Goal: Communication & Community: Participate in discussion

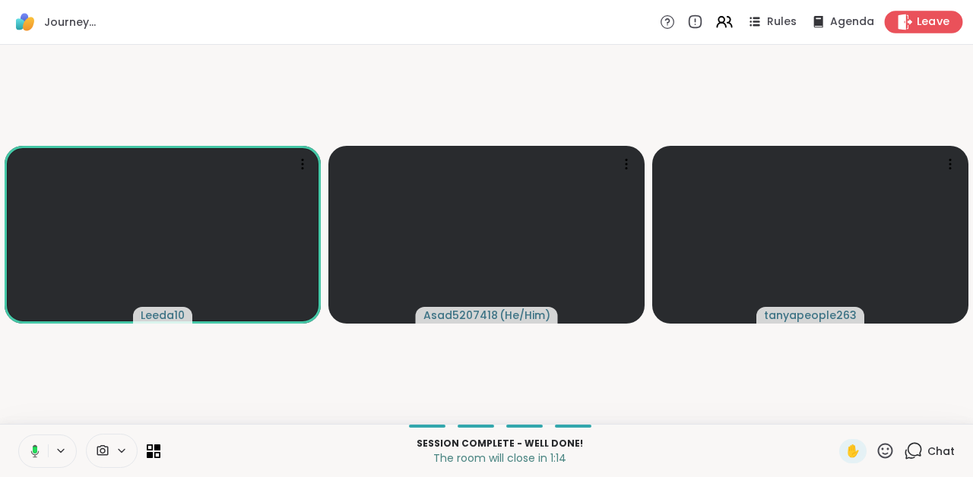
click at [921, 17] on span "Leave" at bounding box center [932, 22] width 33 height 16
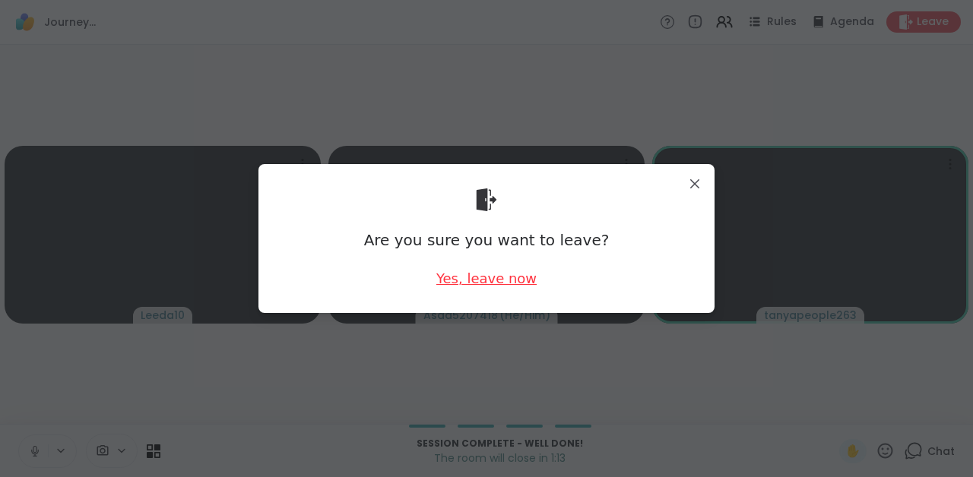
click at [465, 277] on div "Yes, leave now" at bounding box center [486, 278] width 100 height 19
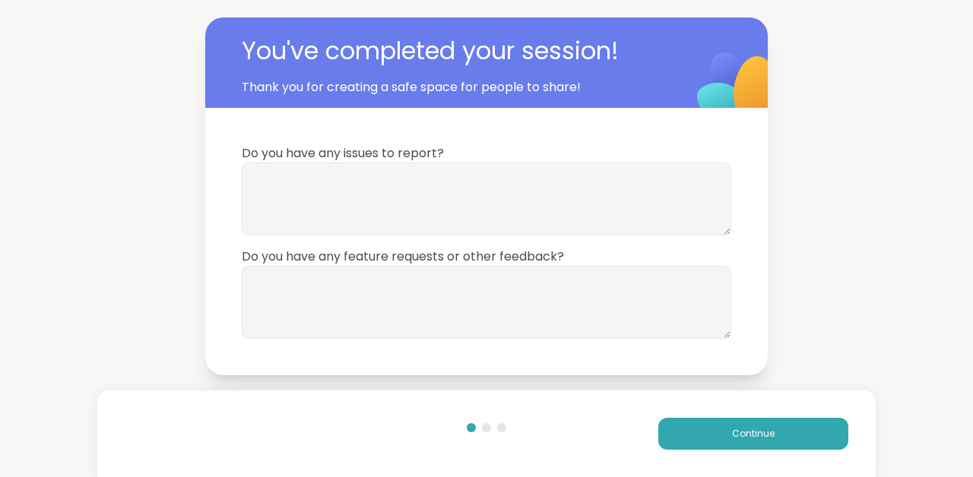
click at [705, 416] on div "Continue" at bounding box center [486, 434] width 778 height 87
click at [705, 426] on button "Continue" at bounding box center [753, 434] width 190 height 32
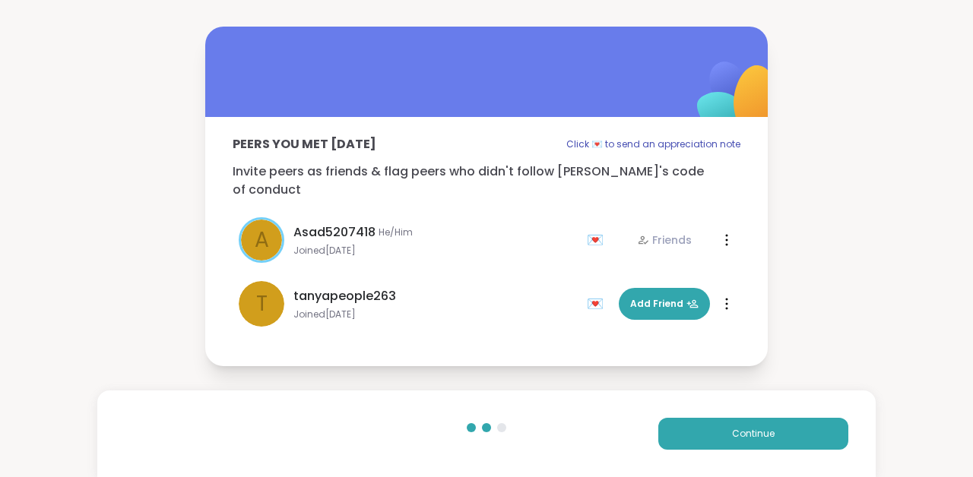
click at [726, 298] on icon at bounding box center [726, 304] width 3 height 12
click at [695, 376] on div "Restrict Member" at bounding box center [677, 370] width 106 height 34
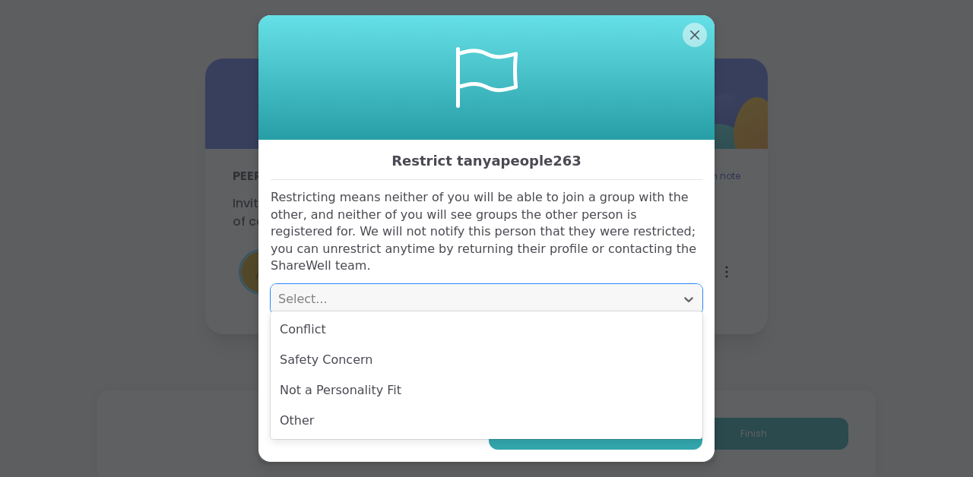
click at [527, 290] on div "Select..." at bounding box center [472, 299] width 389 height 18
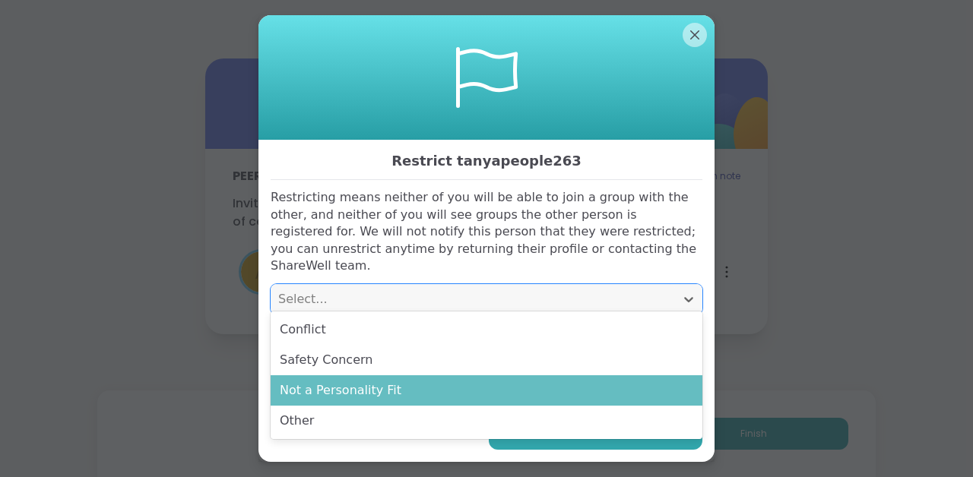
click at [495, 388] on div "Not a Personality Fit" at bounding box center [487, 390] width 432 height 30
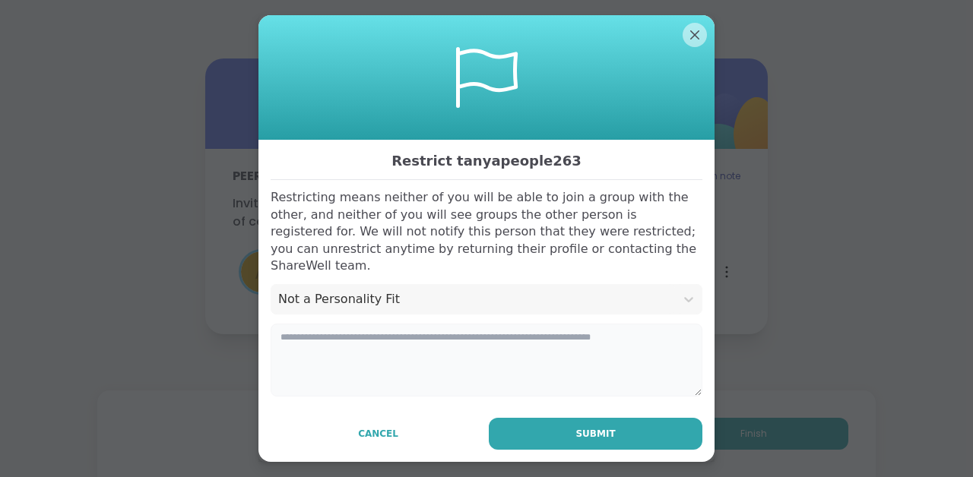
click at [457, 336] on textarea at bounding box center [487, 360] width 432 height 73
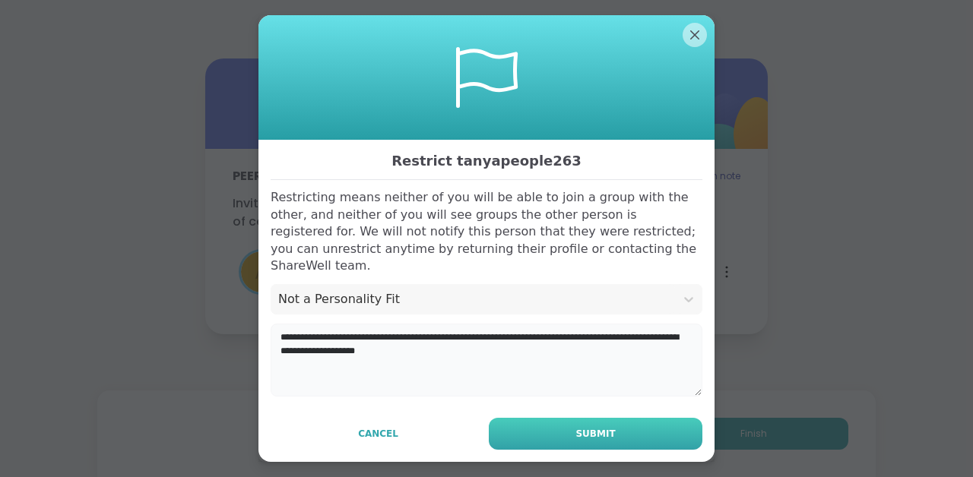
type textarea "**********"
click at [536, 419] on button "Submit" at bounding box center [596, 434] width 214 height 32
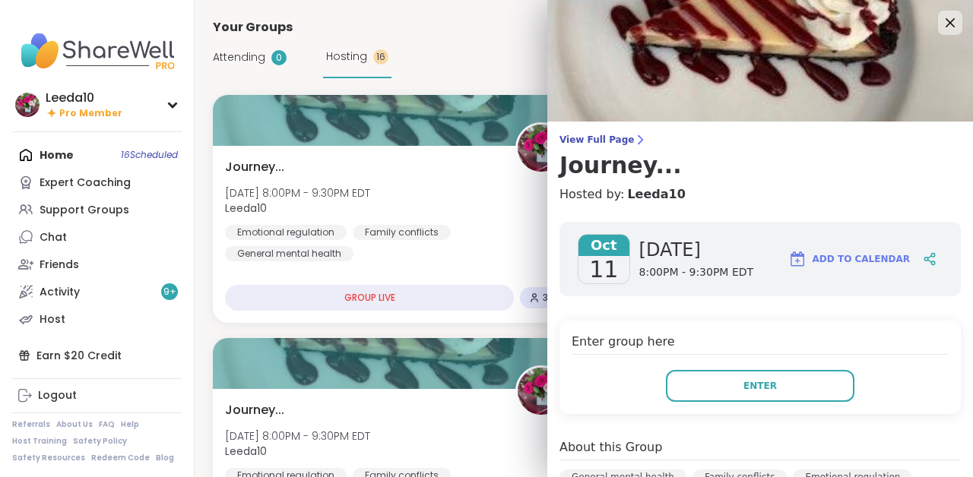
scroll to position [271, 0]
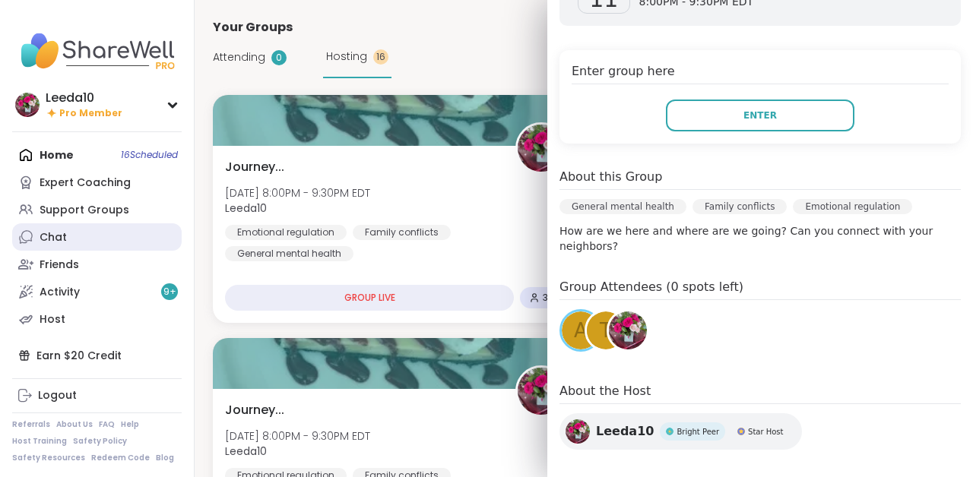
click at [84, 241] on link "Chat" at bounding box center [96, 236] width 169 height 27
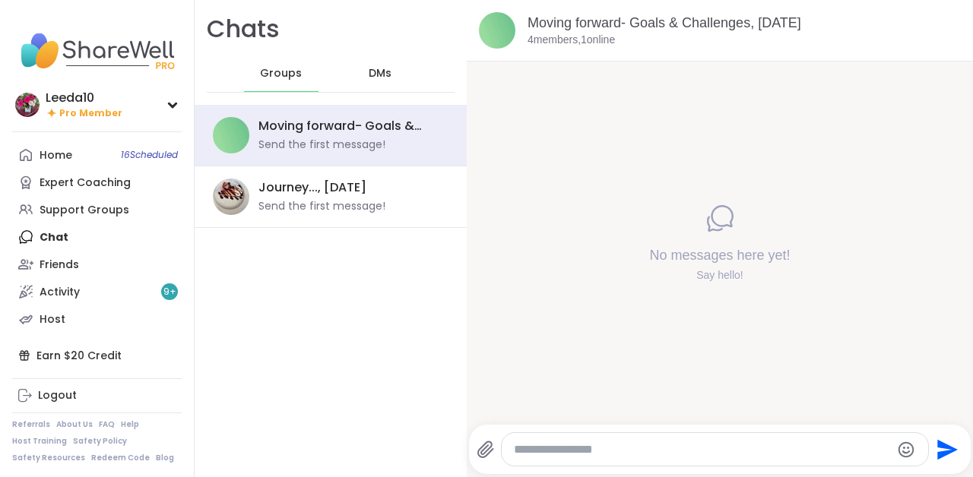
click at [383, 73] on span "DMs" at bounding box center [380, 73] width 23 height 15
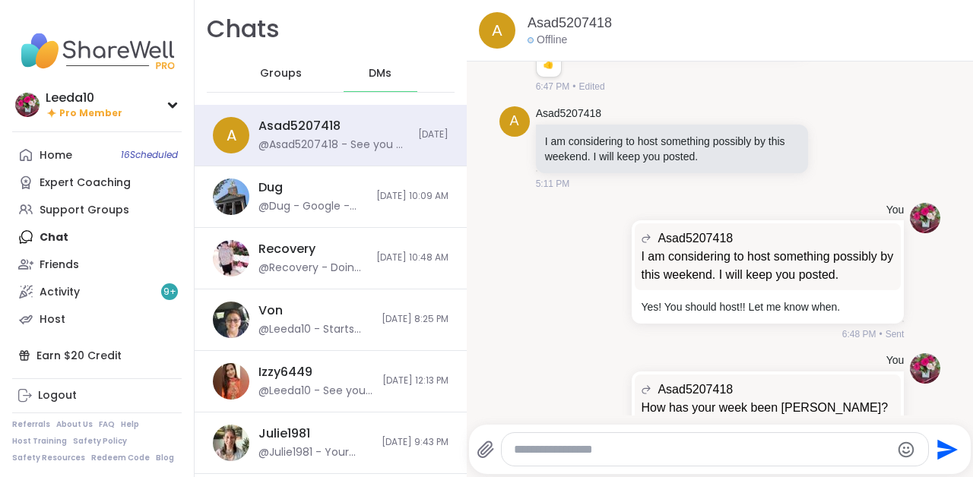
scroll to position [15842, 0]
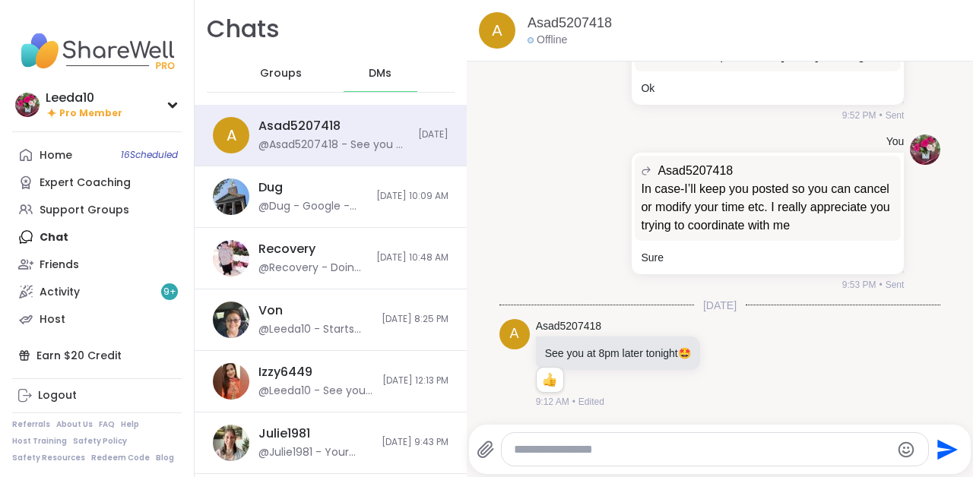
click at [555, 450] on textarea "Type your message" at bounding box center [702, 449] width 376 height 15
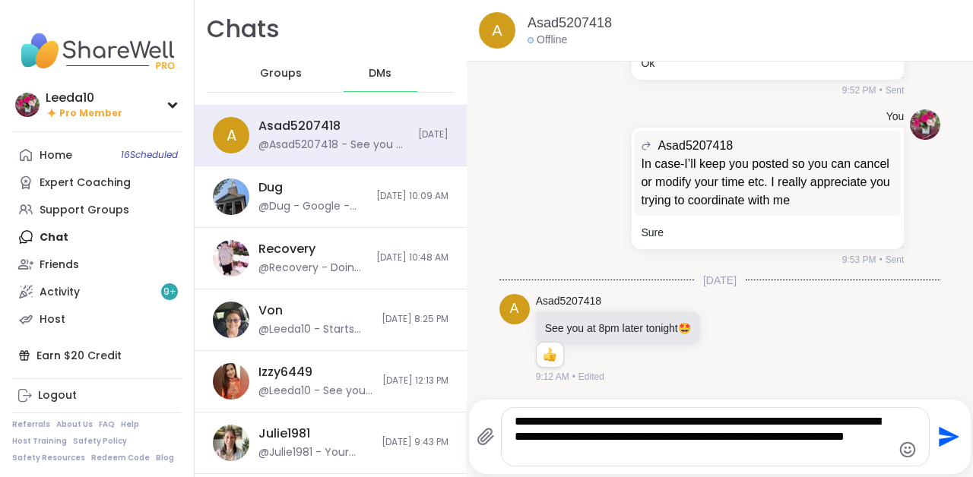
type textarea "**********"
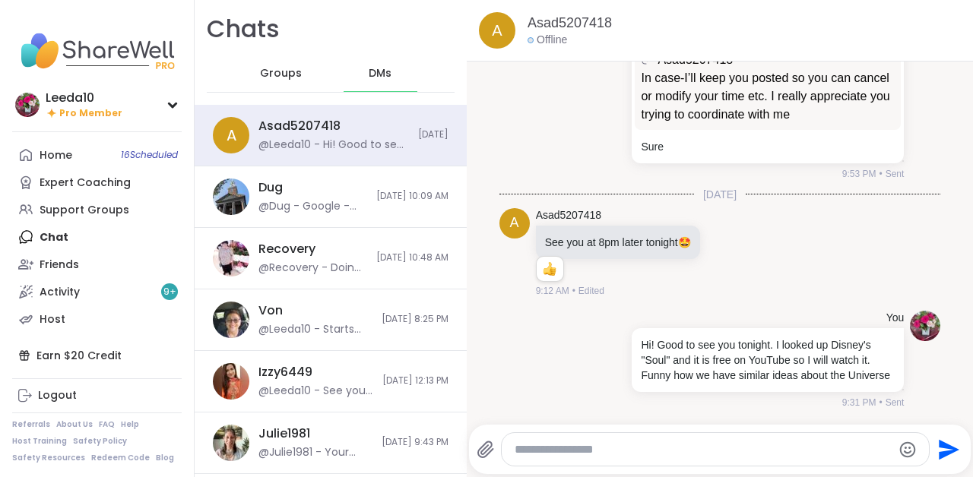
scroll to position [15969, 0]
